Goal: Task Accomplishment & Management: Manage account settings

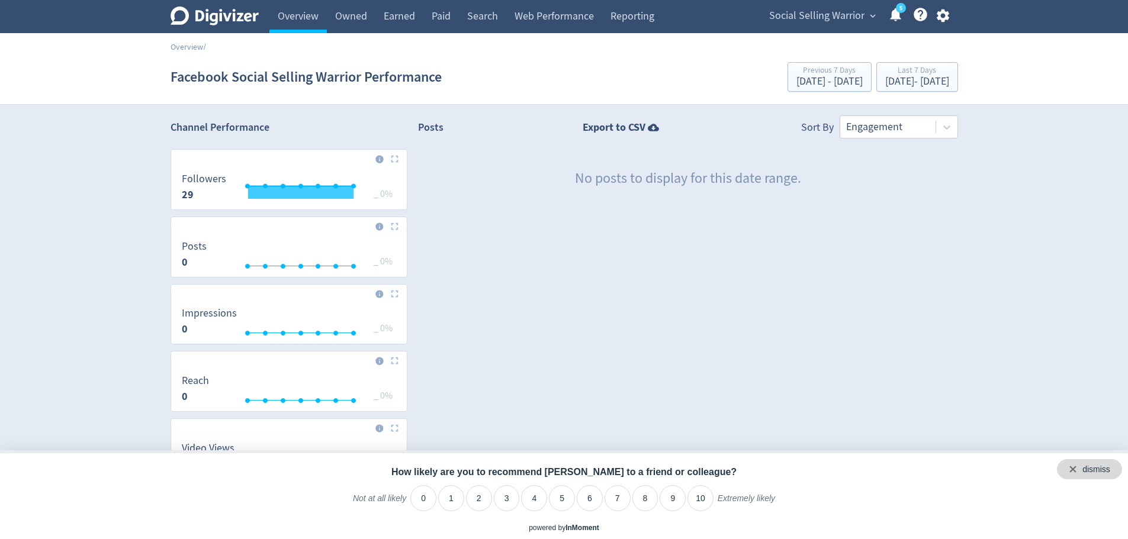
click at [1117, 470] on div "dismiss" at bounding box center [1089, 470] width 65 height 20
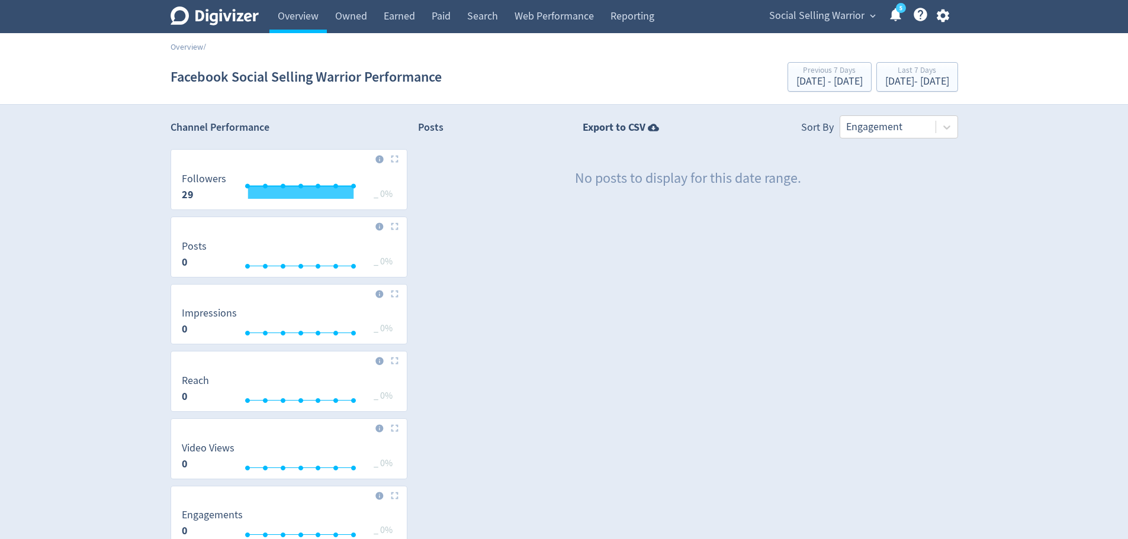
click at [189, 48] on link "Overview" at bounding box center [187, 46] width 33 height 11
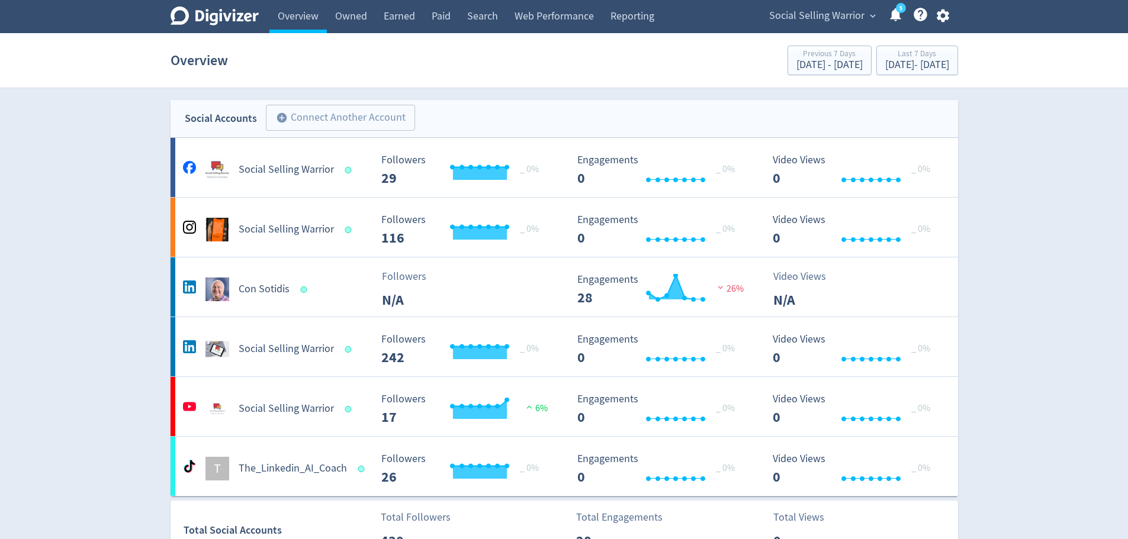
click at [255, 285] on h5 "Con Sotidis" at bounding box center [264, 289] width 51 height 14
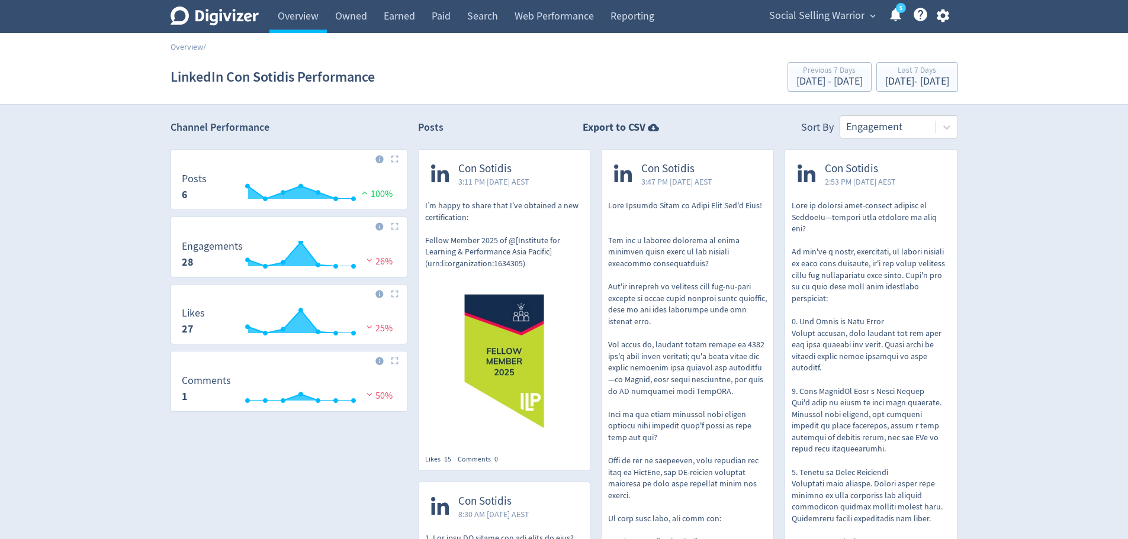
click at [189, 47] on link "Overview" at bounding box center [187, 46] width 33 height 11
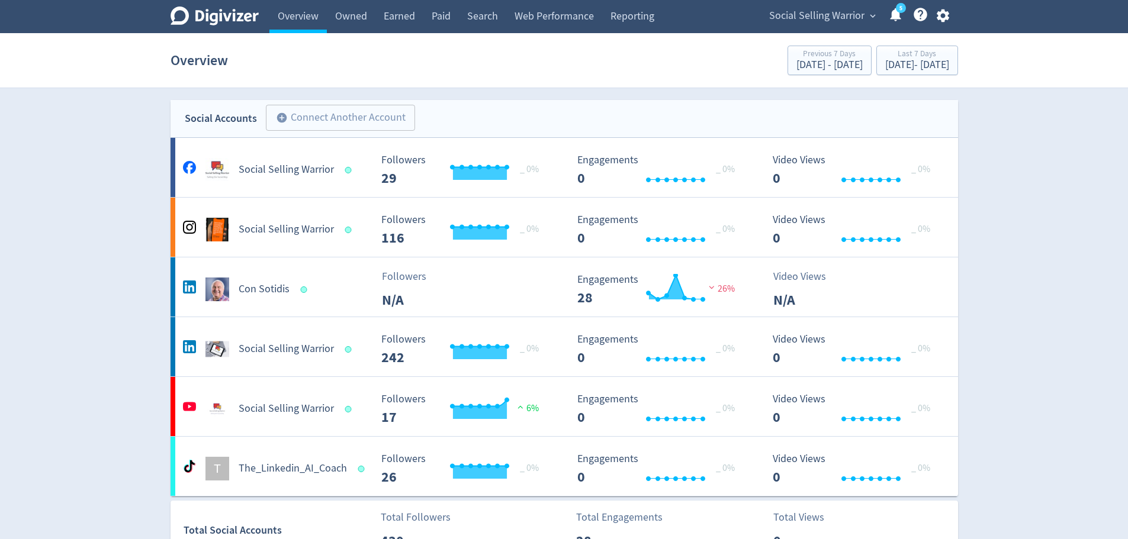
click at [272, 351] on h5 "Social Selling Warrior" at bounding box center [286, 349] width 95 height 14
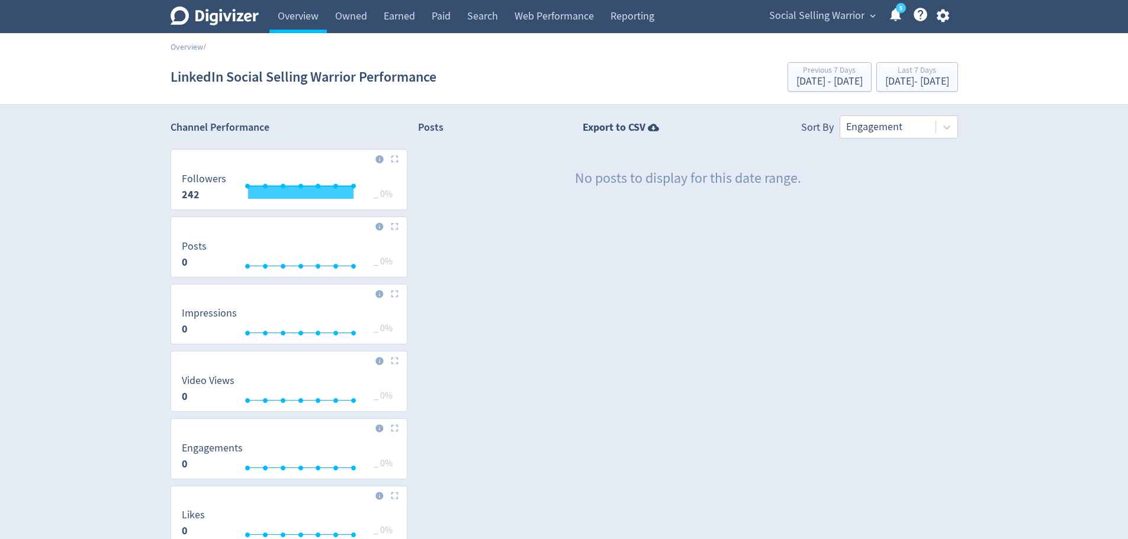
click at [187, 53] on section "LinkedIn Social Selling Warrior Performance Previous 7 Days Sep 22, 2025 - Sep …" at bounding box center [564, 77] width 1128 height 55
click at [187, 50] on section "LinkedIn Social Selling Warrior Performance Previous 7 Days Sep 22, 2025 - Sep …" at bounding box center [564, 77] width 1128 height 55
click at [188, 47] on link "Overview" at bounding box center [187, 46] width 33 height 11
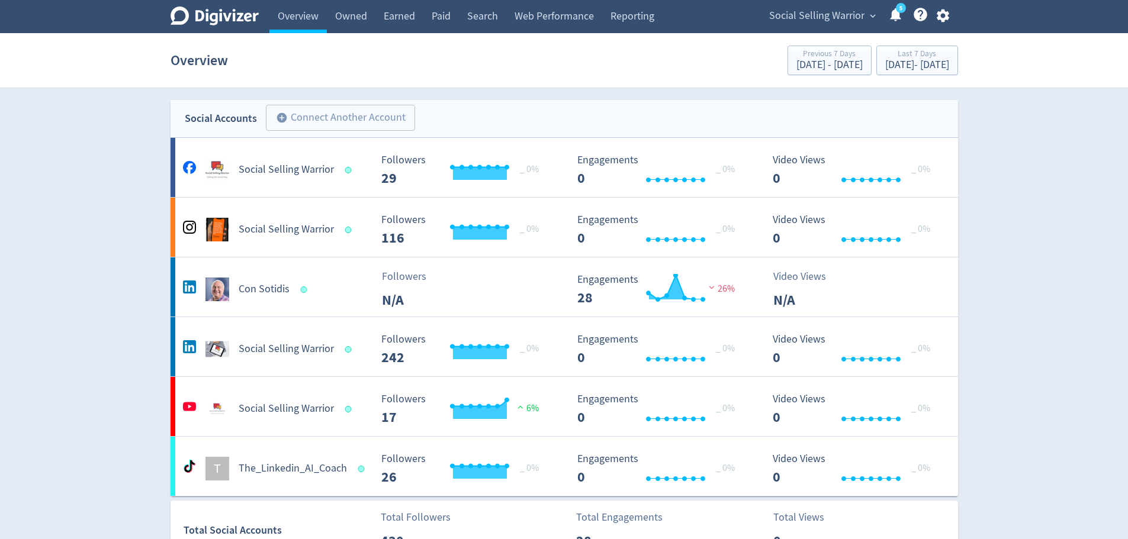
click at [294, 407] on h5 "Social Selling Warrior" at bounding box center [286, 409] width 95 height 14
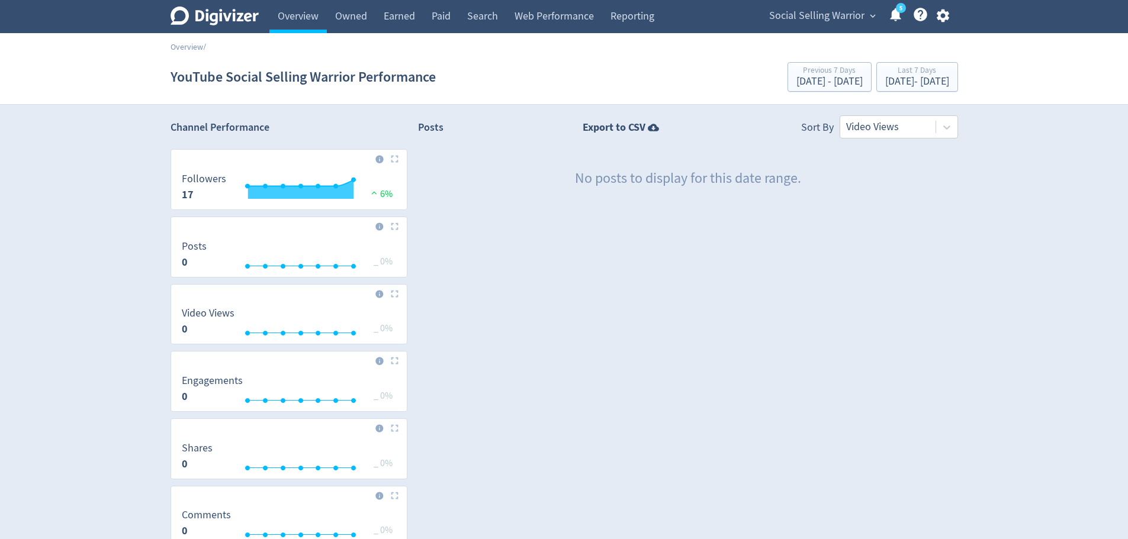
click at [186, 50] on section "YouTube Social Selling Warrior Performance Previous 7 Days Sep 22, 2025 - Sep 2…" at bounding box center [564, 77] width 1128 height 55
click at [296, 23] on link "Overview" at bounding box center [297, 16] width 57 height 33
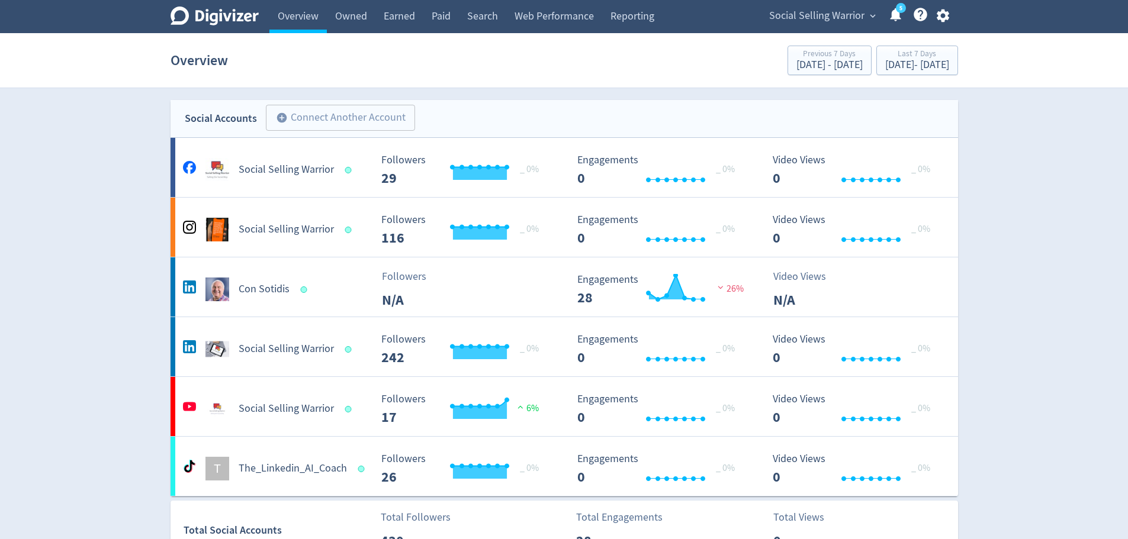
click at [896, 13] on link "5" at bounding box center [901, 8] width 10 height 10
click at [870, 13] on span "expand_more" at bounding box center [873, 16] width 11 height 11
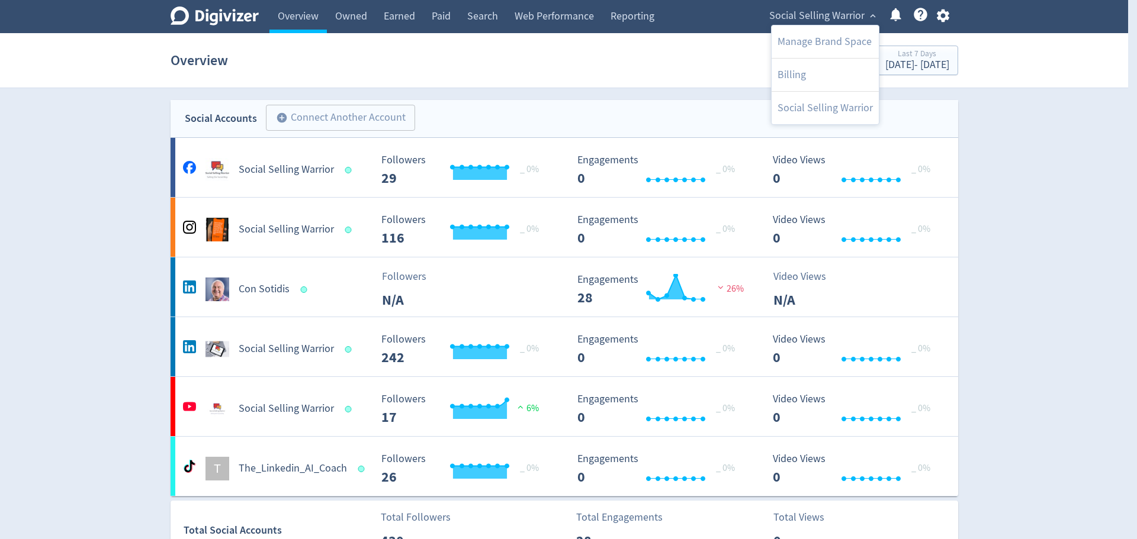
click at [943, 14] on div at bounding box center [568, 269] width 1137 height 539
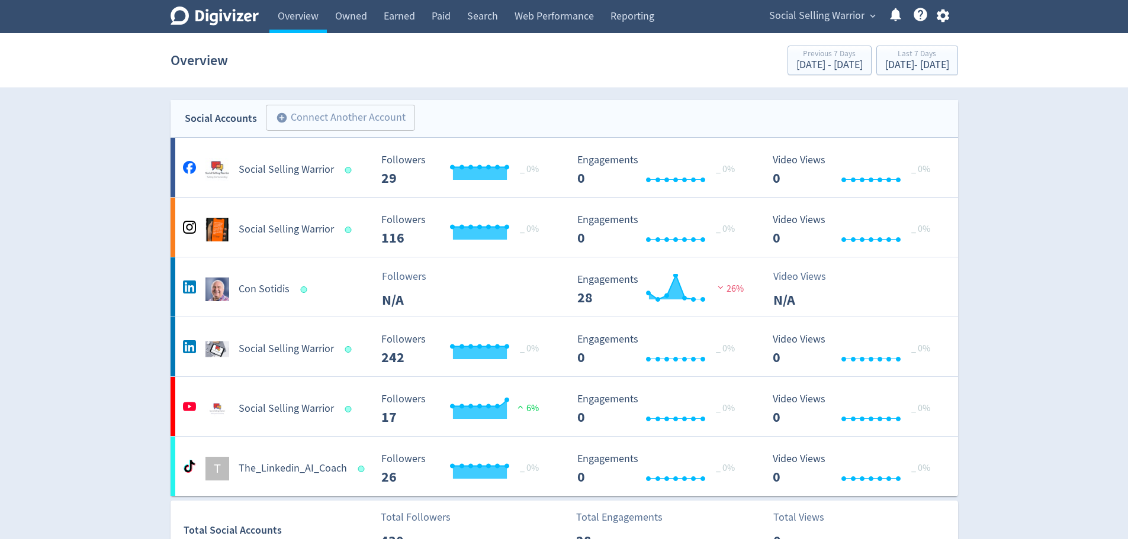
click at [943, 14] on icon "button" at bounding box center [943, 16] width 16 height 16
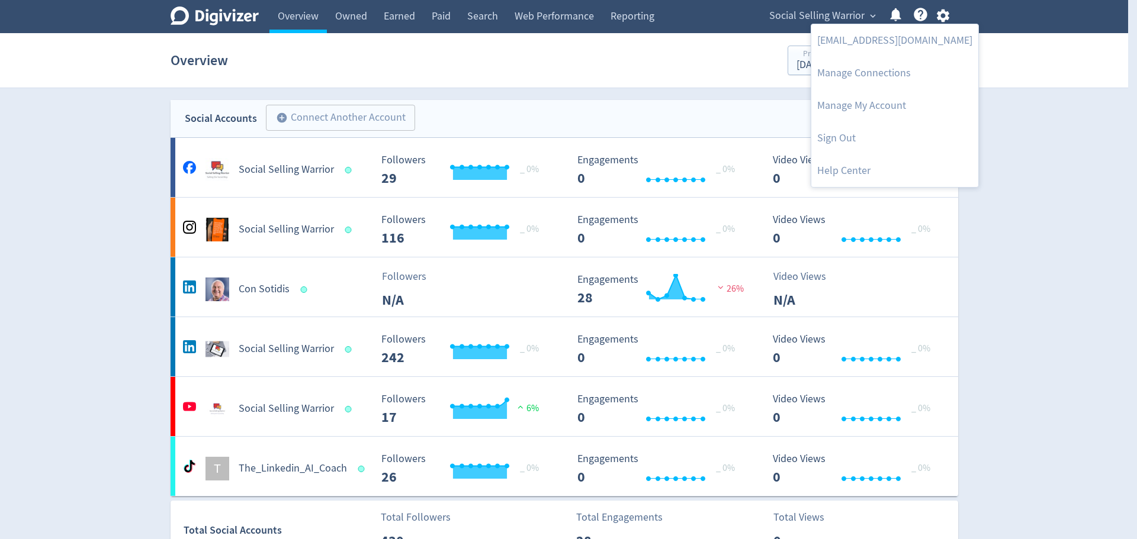
click at [884, 38] on link "[EMAIL_ADDRESS][DOMAIN_NAME]" at bounding box center [894, 40] width 167 height 33
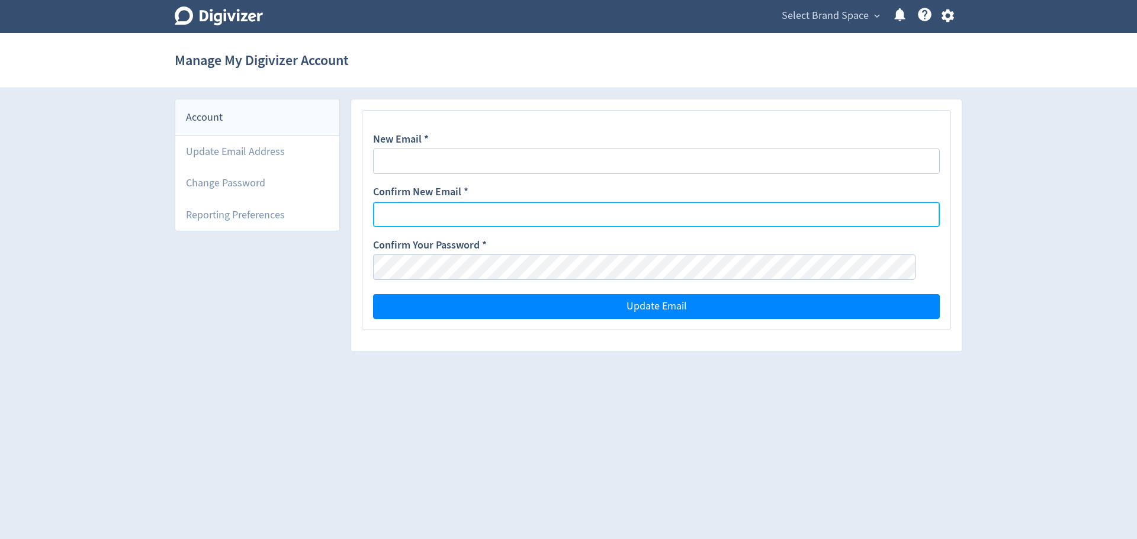
type input "[EMAIL_ADDRESS][DOMAIN_NAME]"
